Goal: Information Seeking & Learning: Learn about a topic

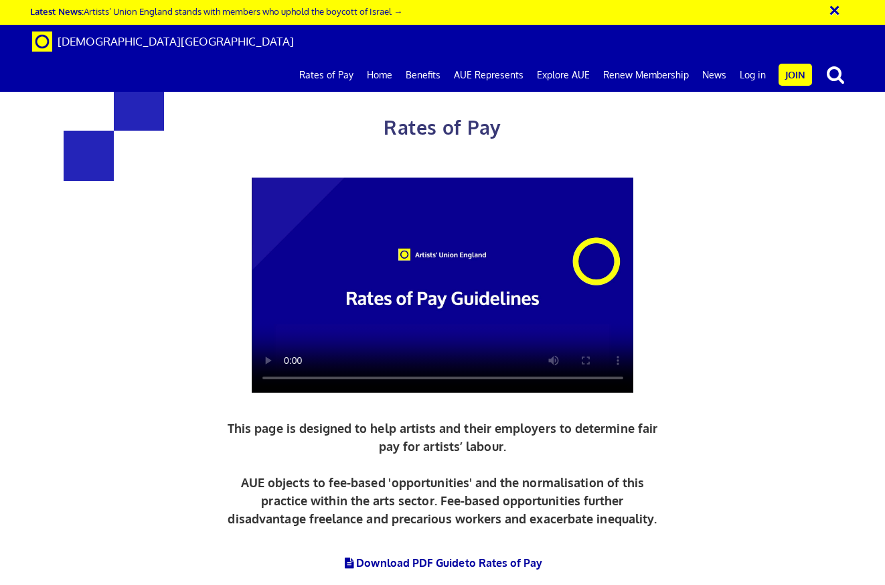
scroll to position [486, 0]
drag, startPoint x: 536, startPoint y: 211, endPoint x: 603, endPoint y: 270, distance: 89.2
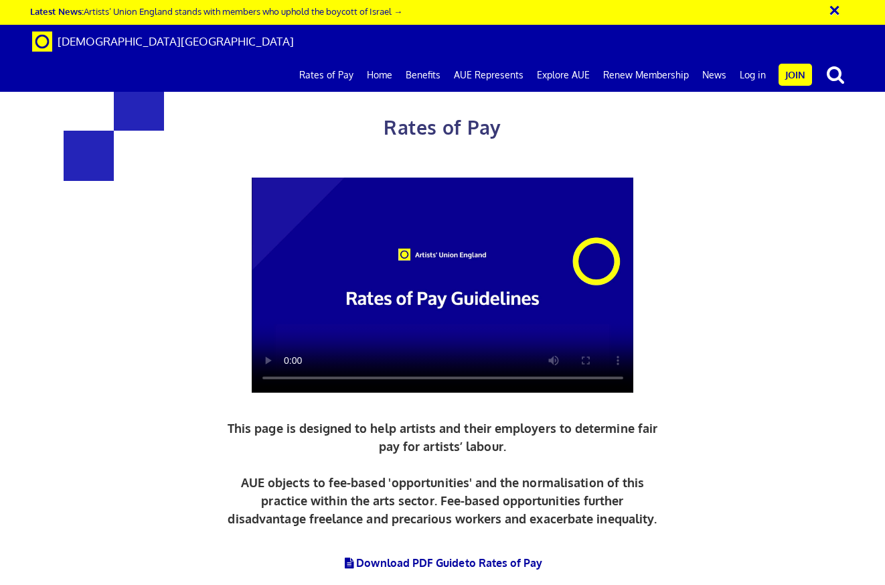
drag, startPoint x: 477, startPoint y: 301, endPoint x: 711, endPoint y: 425, distance: 264.8
drag, startPoint x: 710, startPoint y: 424, endPoint x: 699, endPoint y: 416, distance: 13.4
drag, startPoint x: 538, startPoint y: 228, endPoint x: 670, endPoint y: 95, distance: 187.5
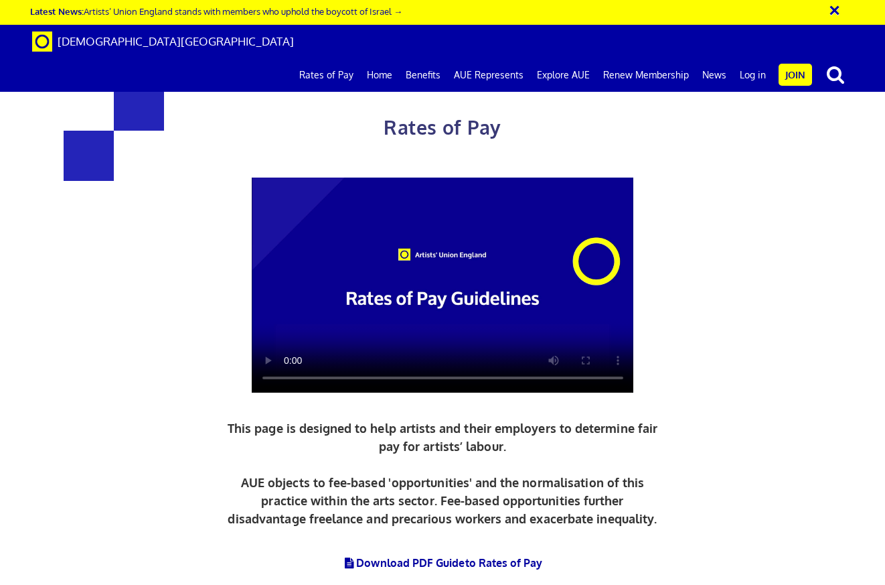
drag, startPoint x: 444, startPoint y: 152, endPoint x: 530, endPoint y: 179, distance: 90.4
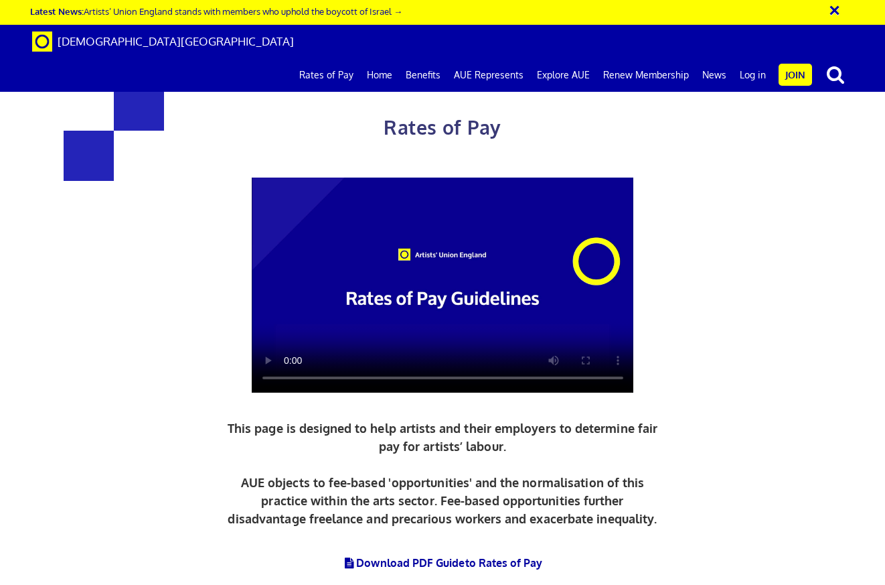
drag, startPoint x: 593, startPoint y: 255, endPoint x: 677, endPoint y: 261, distance: 84.6
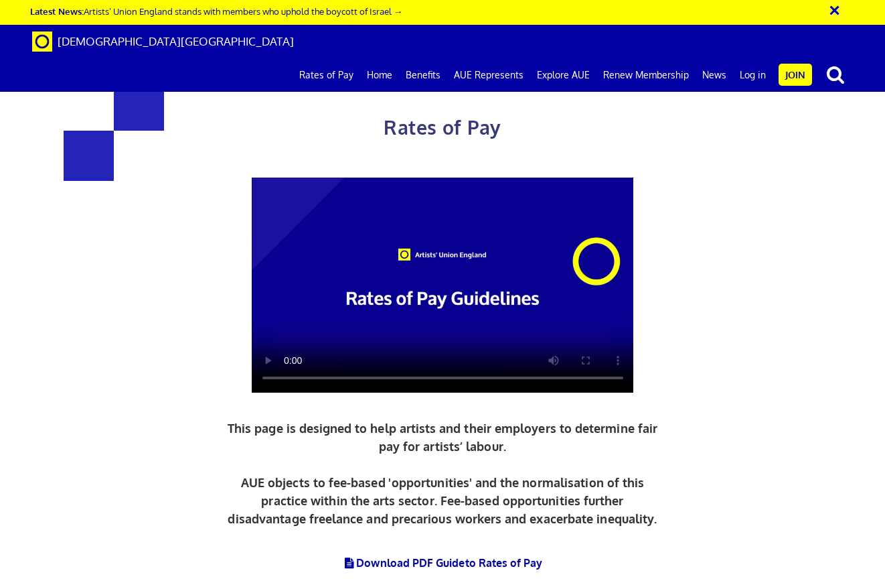
drag, startPoint x: 681, startPoint y: 256, endPoint x: 161, endPoint y: 199, distance: 523.4
drag, startPoint x: 617, startPoint y: 289, endPoint x: 807, endPoint y: 313, distance: 191.6
